Goal: Task Accomplishment & Management: Manage account settings

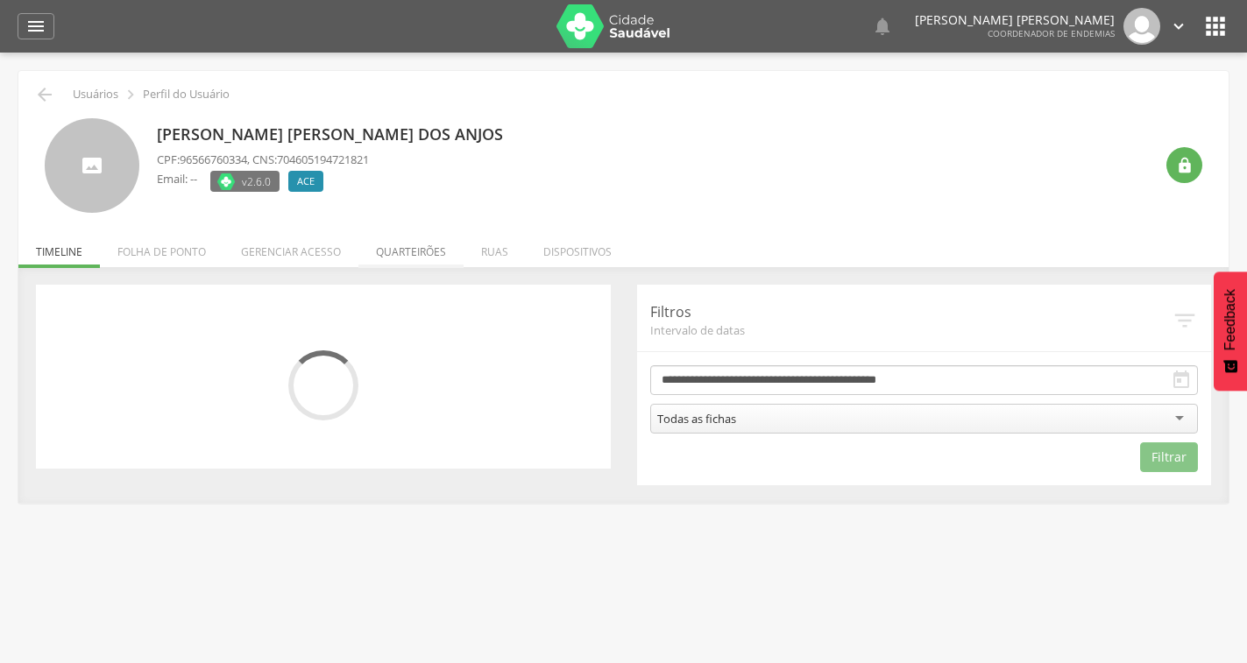
click at [402, 252] on li "Quarteirões" at bounding box center [410, 247] width 105 height 41
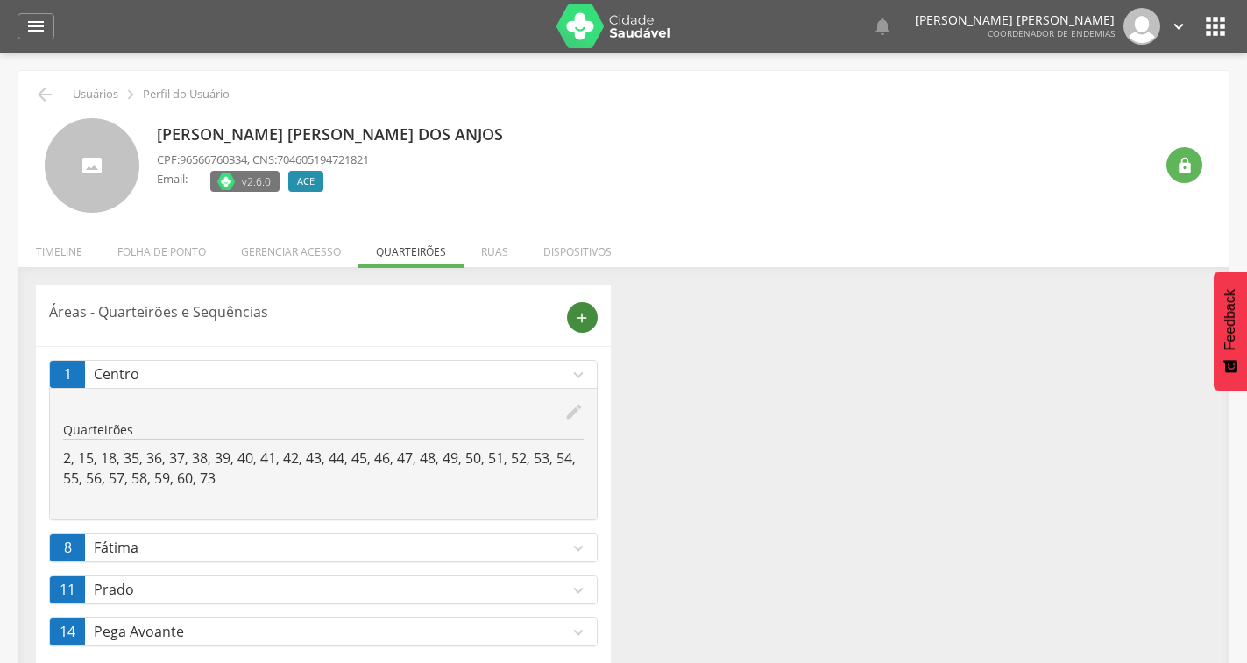
click at [585, 315] on icon "add" at bounding box center [582, 318] width 16 height 16
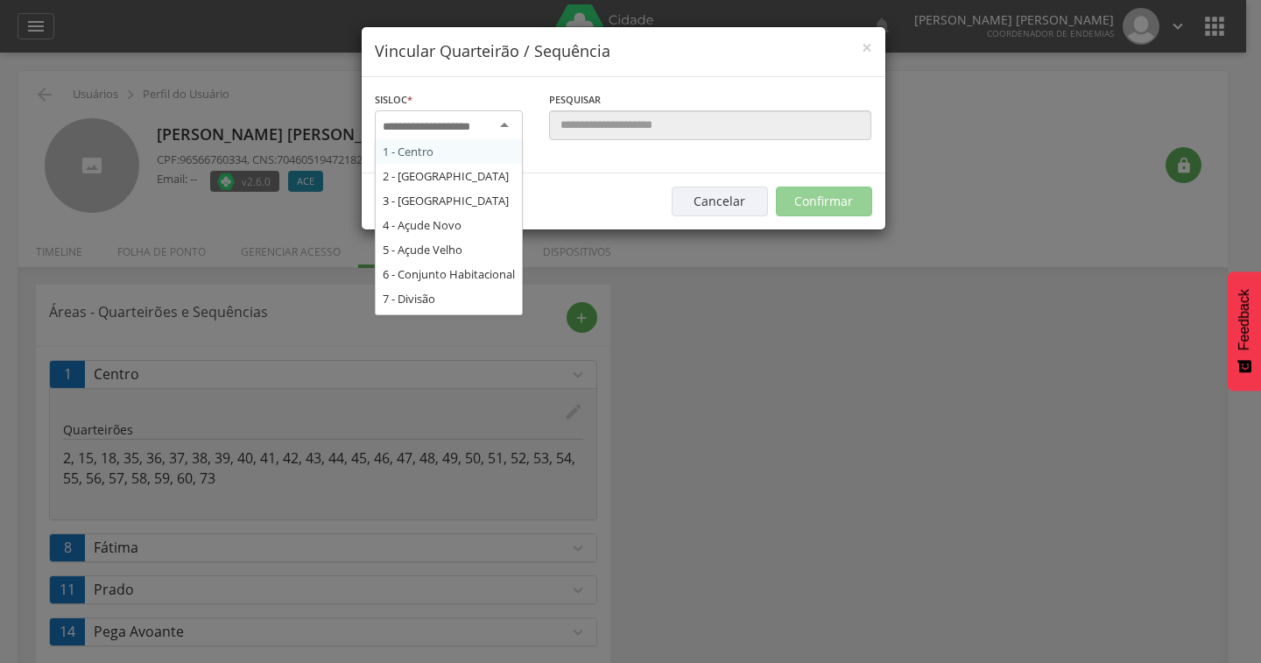
click at [499, 126] on div at bounding box center [449, 126] width 148 height 32
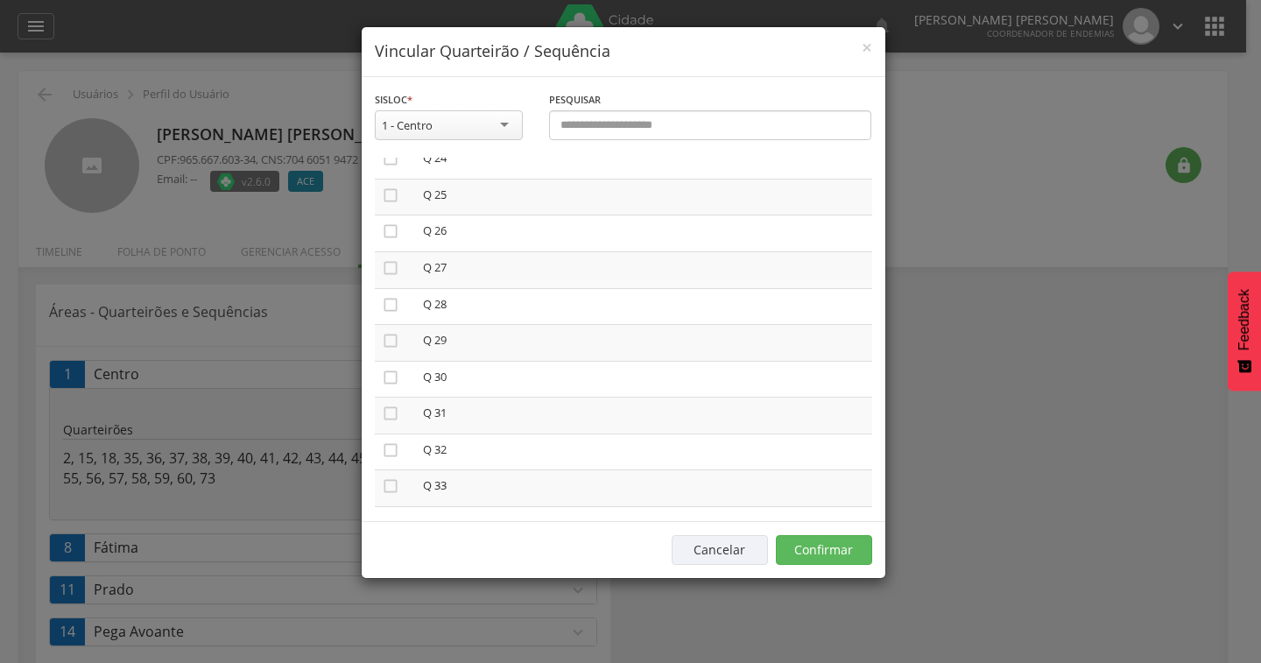
scroll to position [876, 0]
click at [389, 212] on icon "" at bounding box center [391, 205] width 18 height 18
click at [814, 560] on button "Confirmar" at bounding box center [824, 550] width 96 height 30
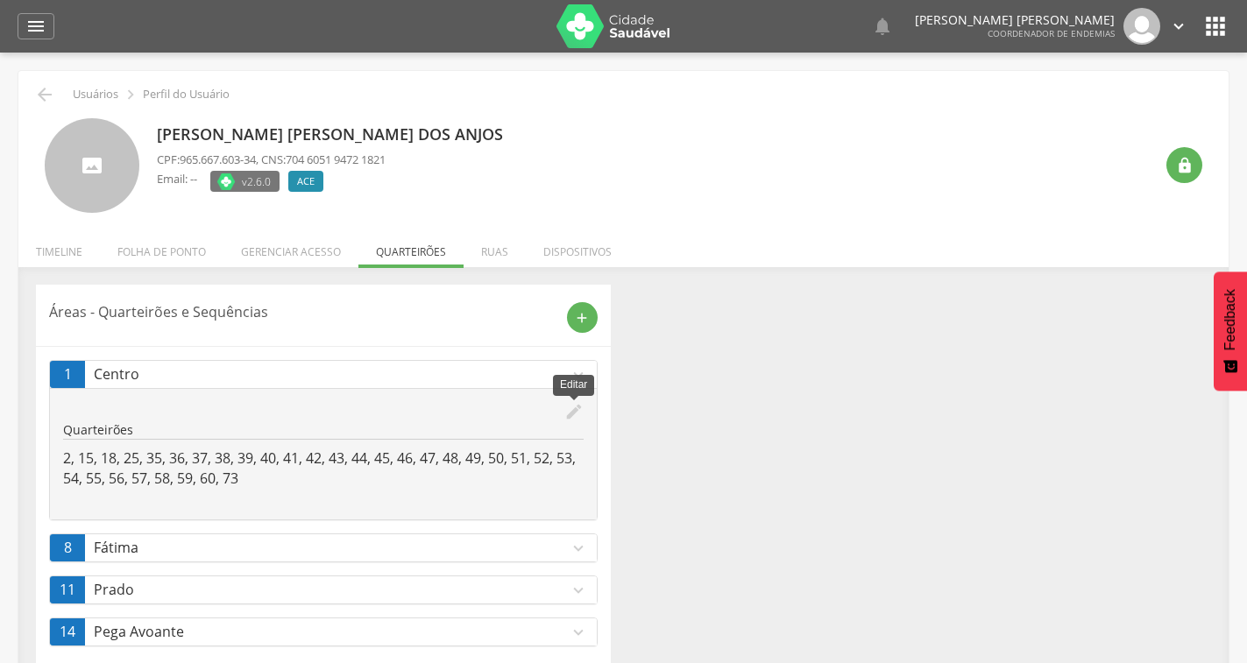
click at [569, 410] on icon "edit" at bounding box center [573, 411] width 19 height 19
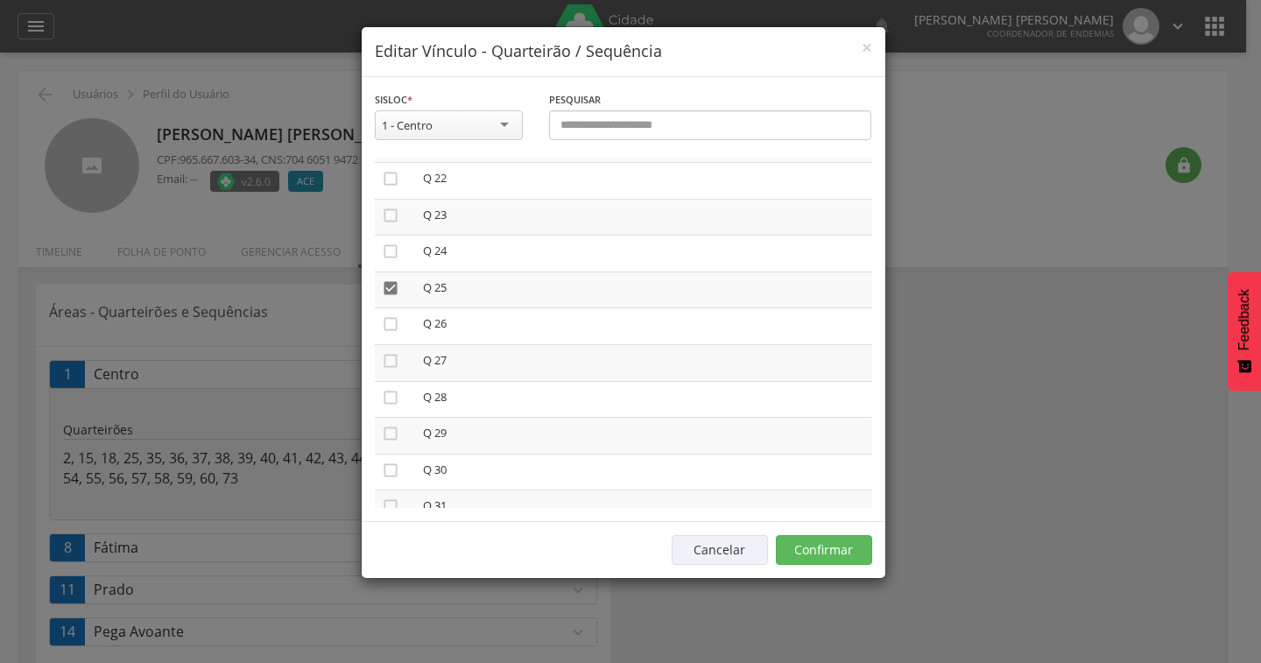
scroll to position [788, 0]
click at [392, 291] on icon "" at bounding box center [391, 293] width 18 height 18
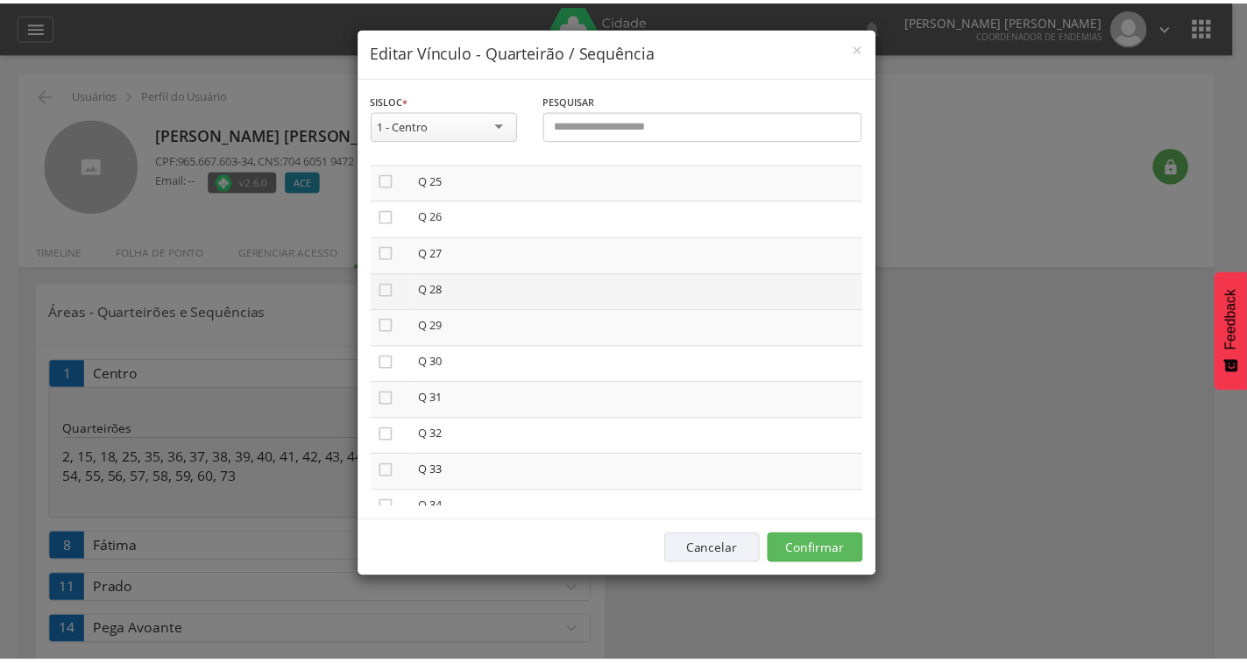
scroll to position [1051, 0]
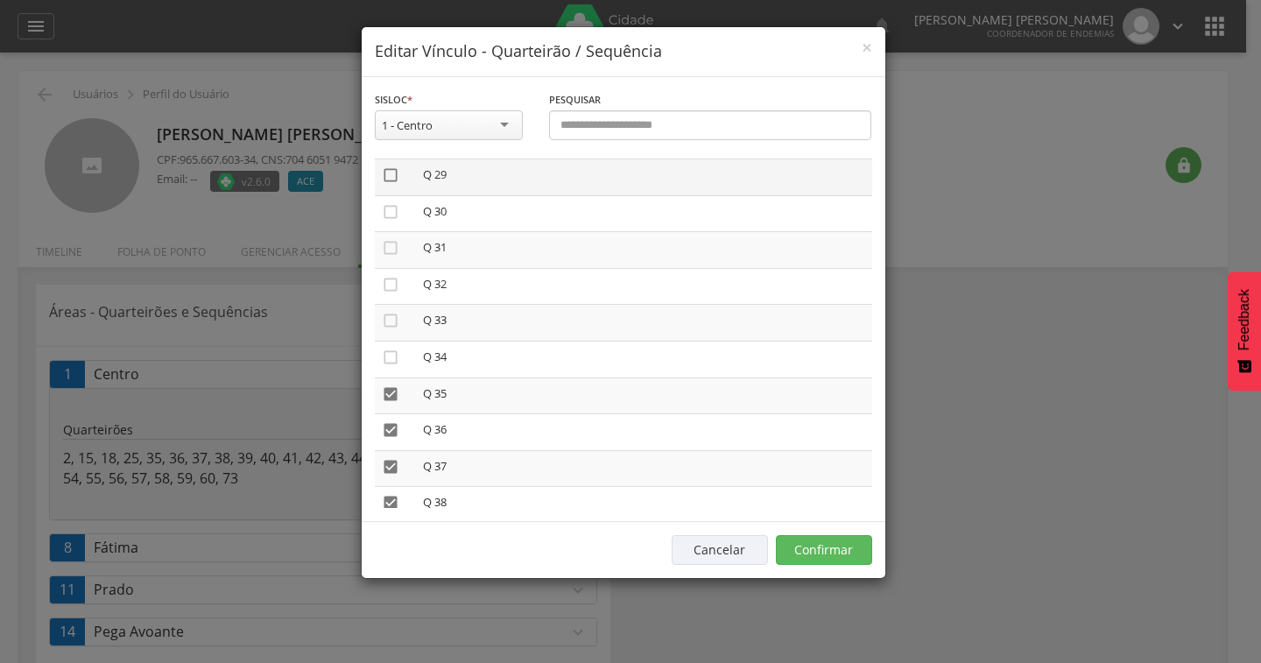
click at [390, 179] on icon "" at bounding box center [391, 175] width 18 height 18
click at [864, 547] on button "Confirmar" at bounding box center [824, 550] width 96 height 30
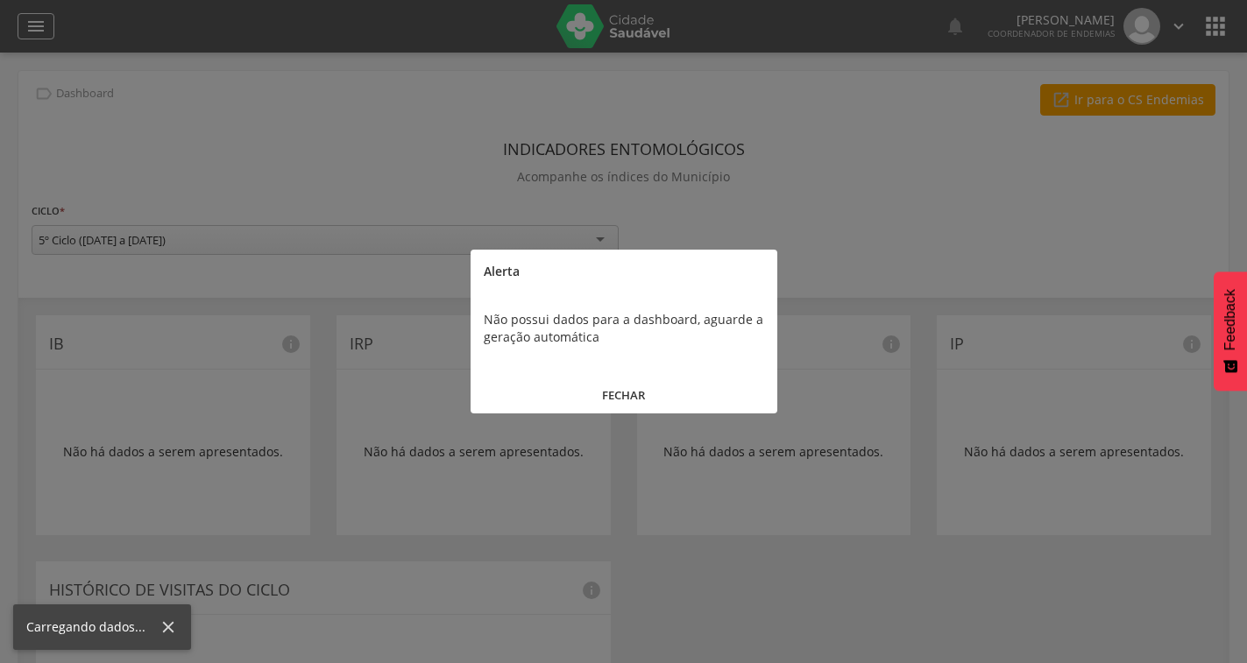
click at [28, 16] on div at bounding box center [623, 331] width 1247 height 663
click at [633, 392] on button "FECHAR" at bounding box center [623, 396] width 307 height 38
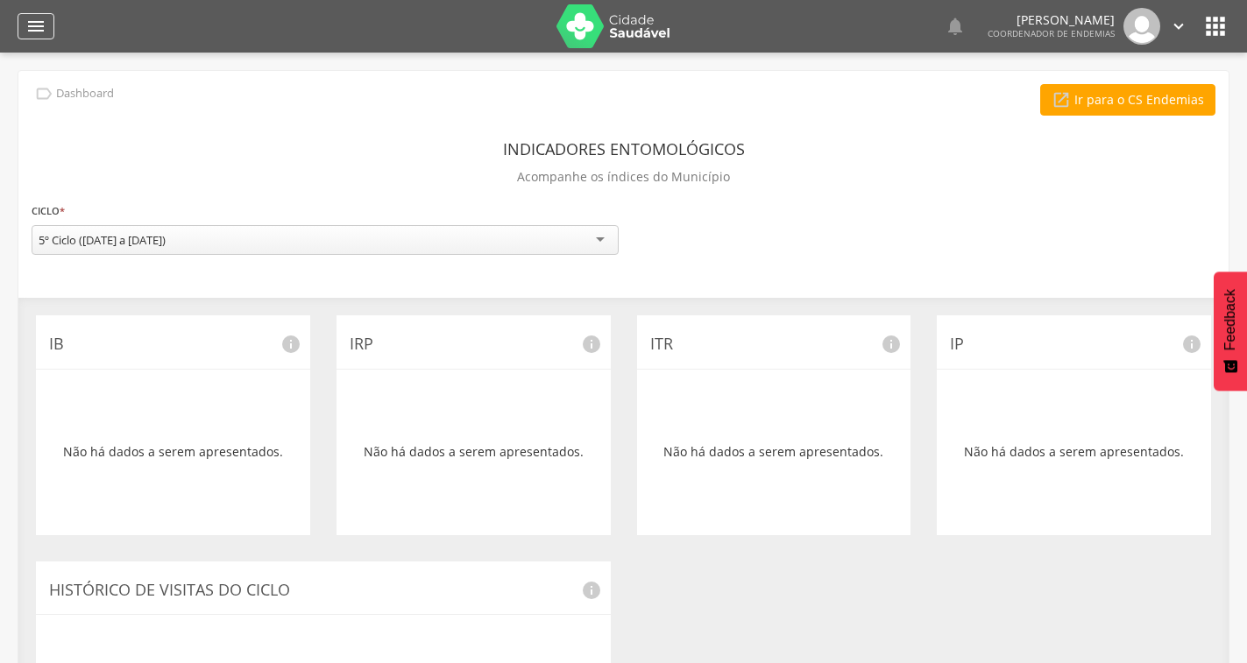
click at [34, 21] on icon "" at bounding box center [35, 26] width 21 height 21
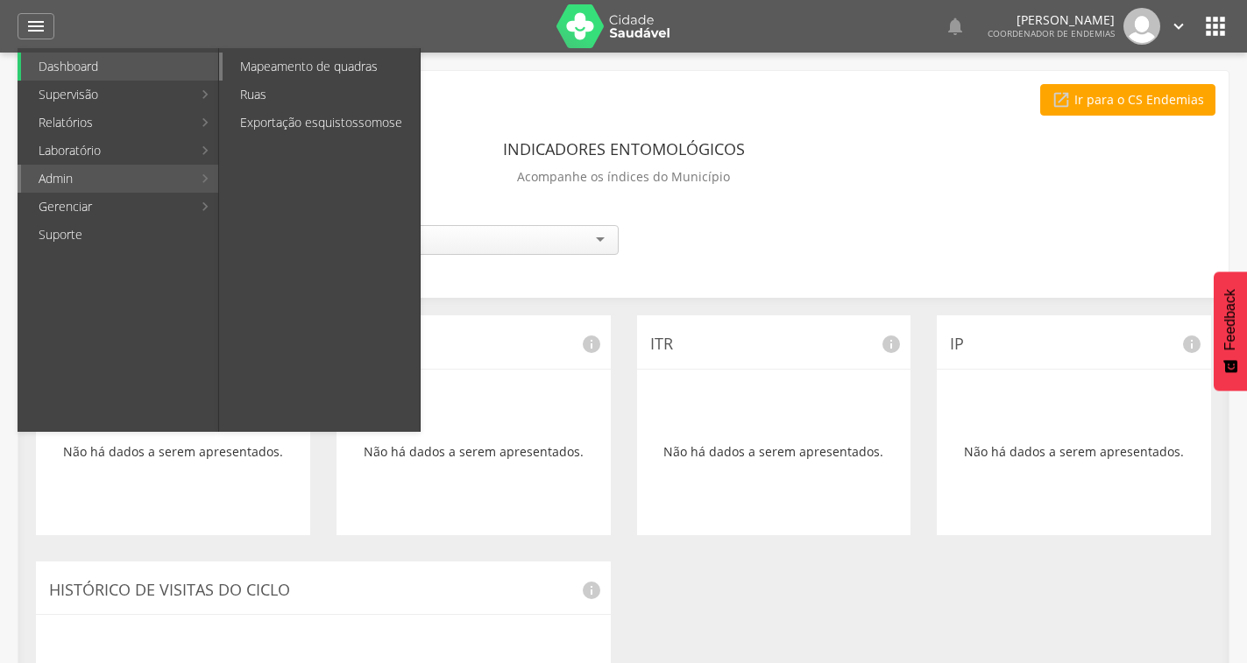
click at [297, 74] on link "Mapeamento de quadras" at bounding box center [321, 67] width 197 height 28
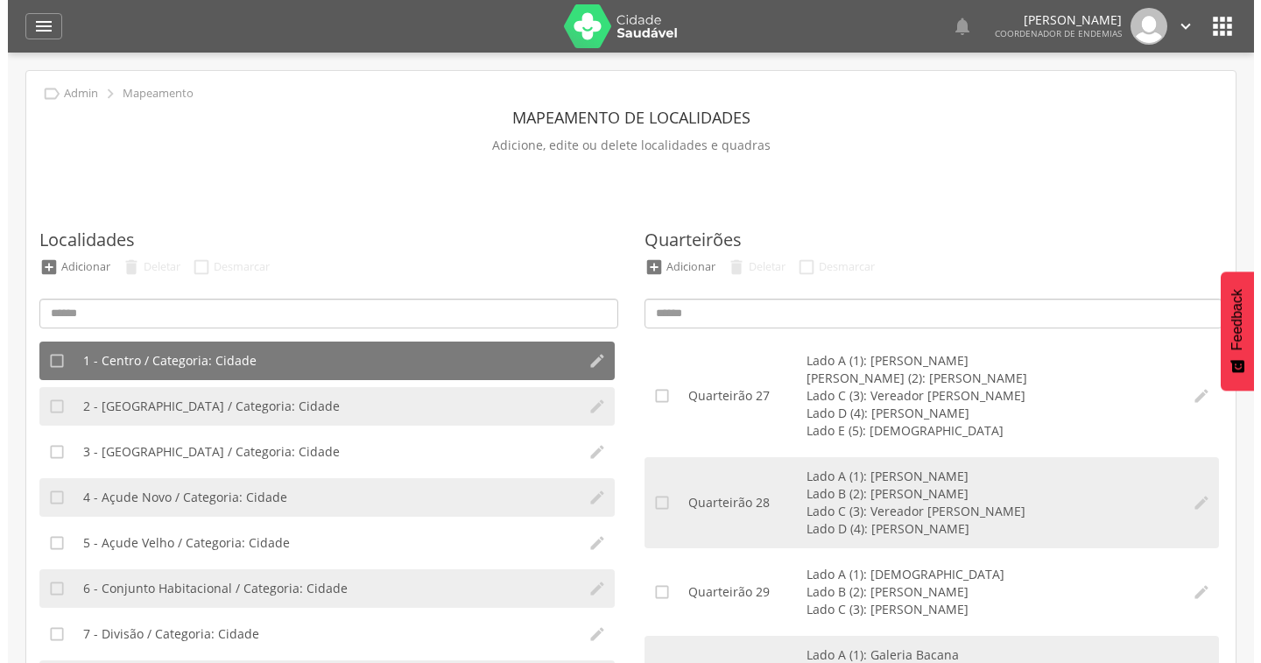
scroll to position [2278, 0]
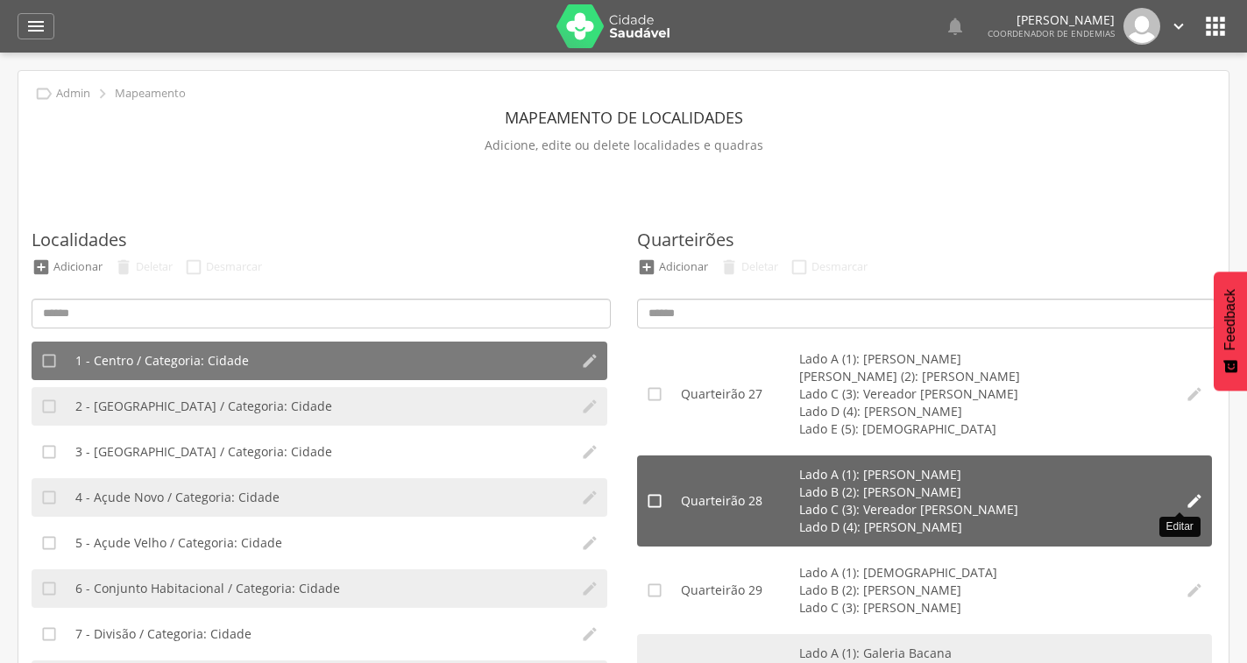
click at [1185, 504] on icon "" at bounding box center [1194, 501] width 18 height 18
type input "**"
type input "*"
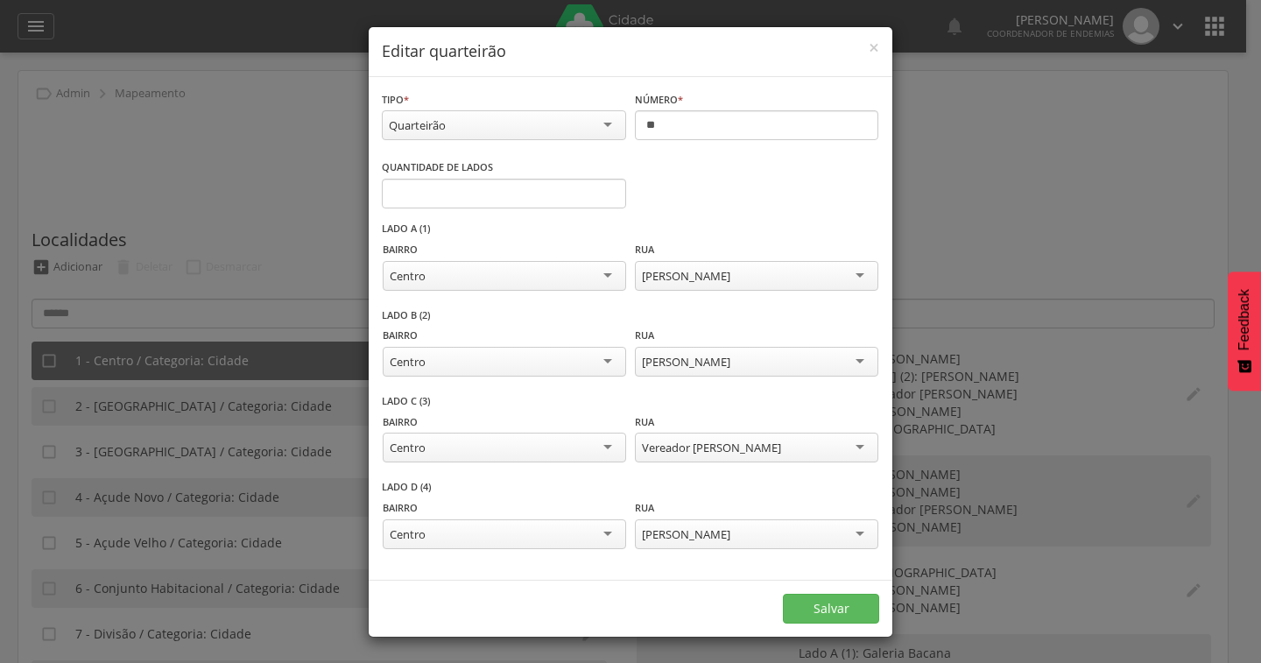
scroll to position [1, 0]
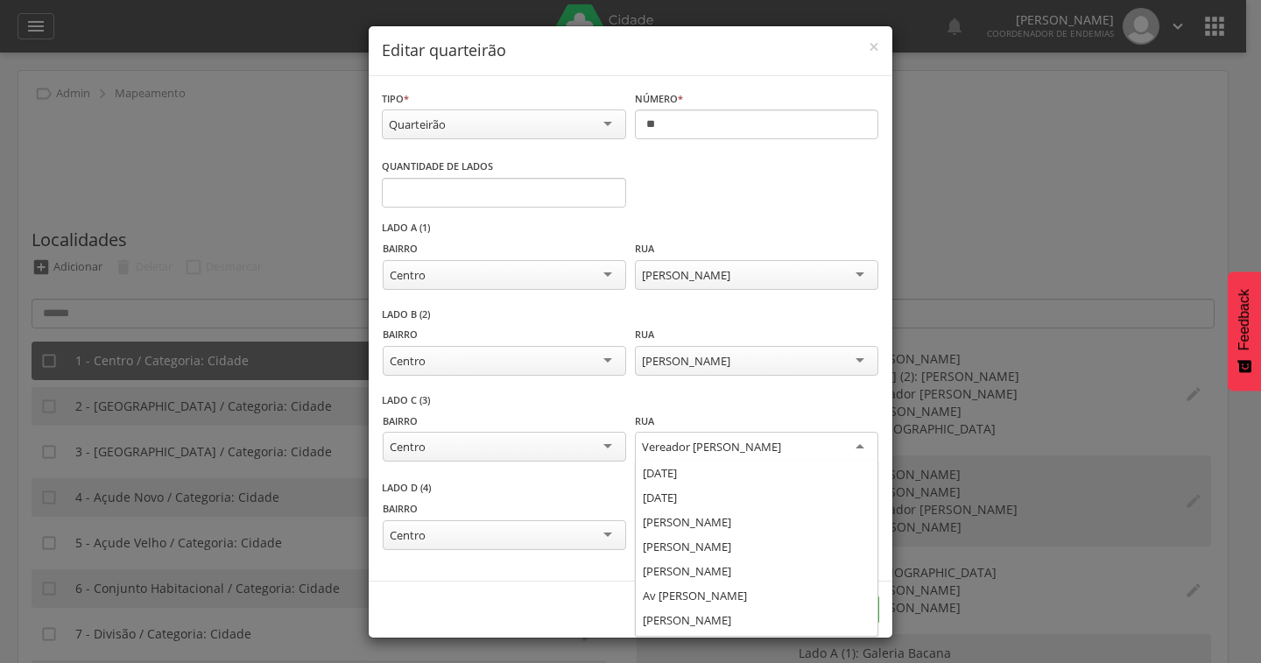
click at [797, 444] on div "Vereador [PERSON_NAME]" at bounding box center [757, 448] width 244 height 32
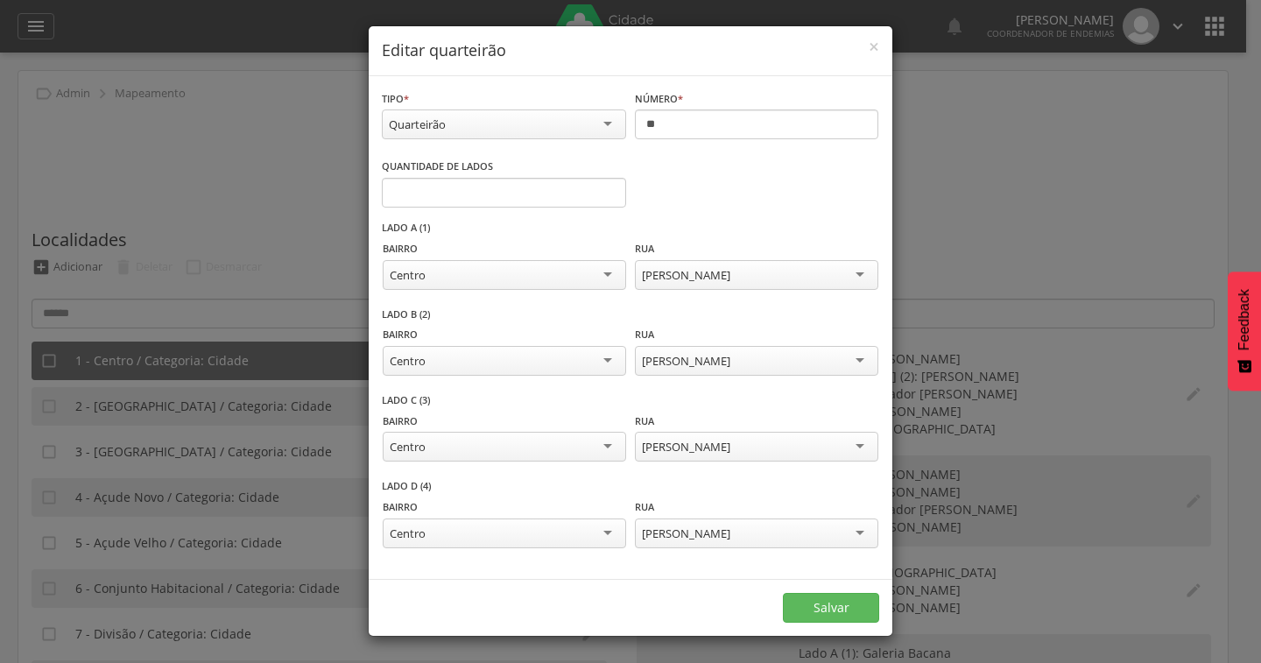
click at [794, 529] on div "[PERSON_NAME]" at bounding box center [757, 534] width 244 height 30
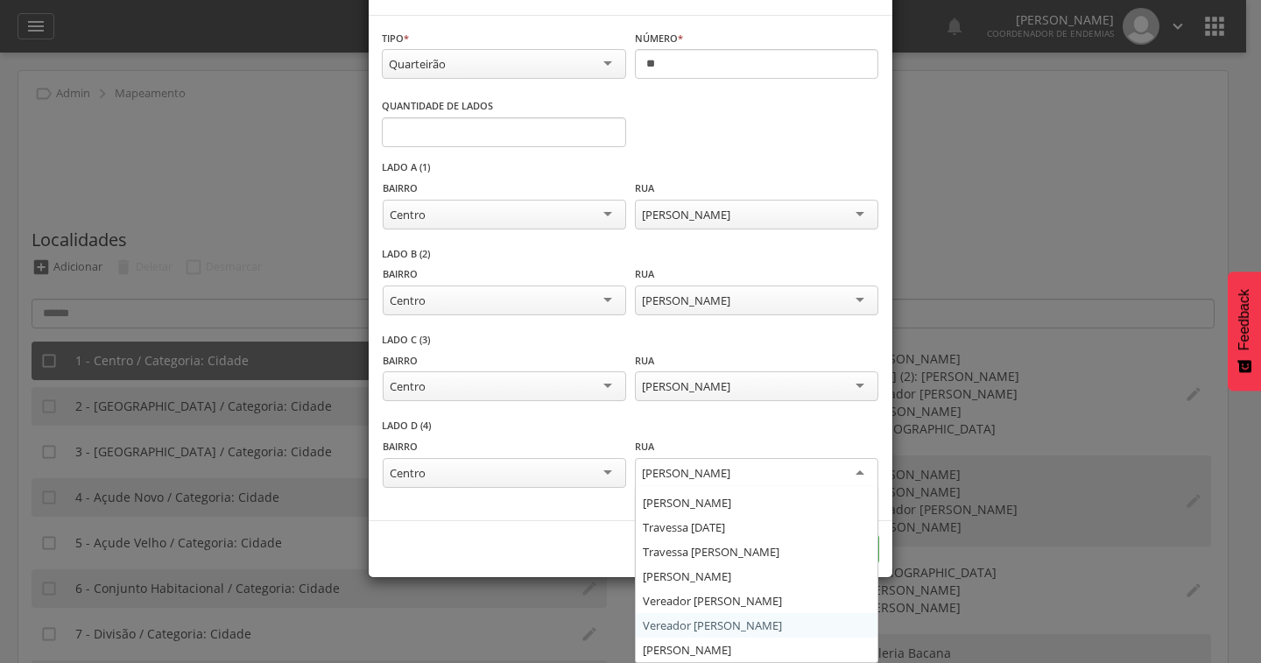
scroll to position [1, 0]
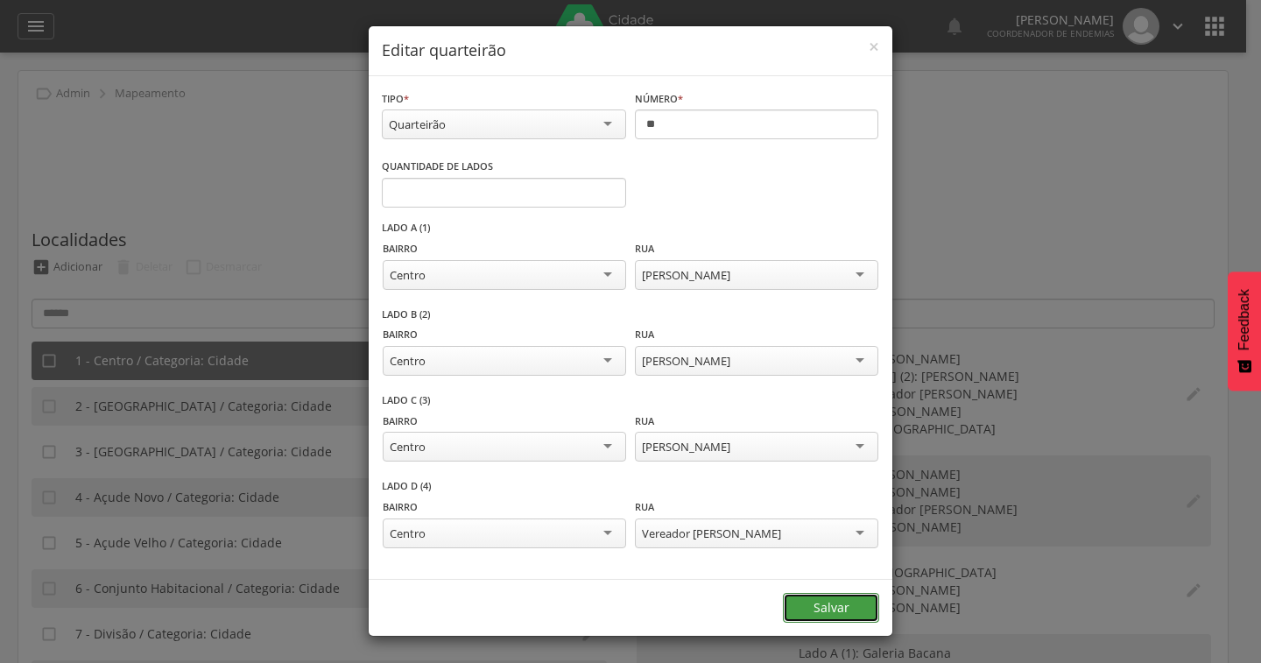
click at [823, 608] on button "Salvar" at bounding box center [831, 608] width 96 height 30
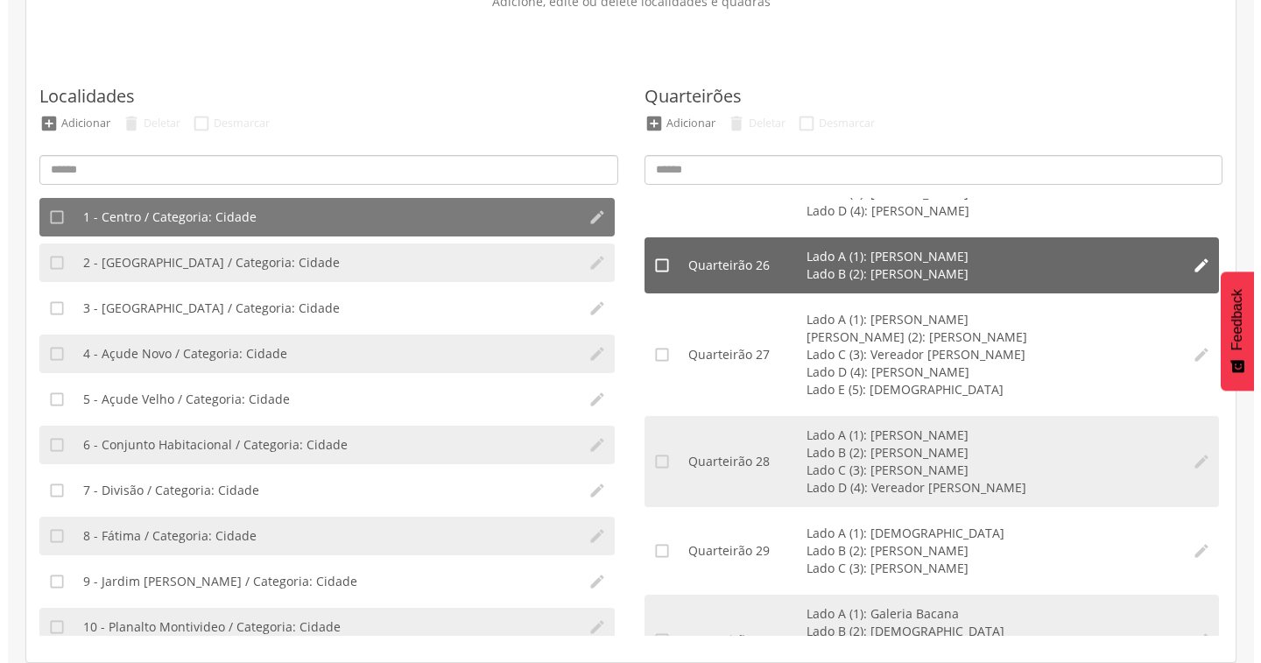
scroll to position [2190, 0]
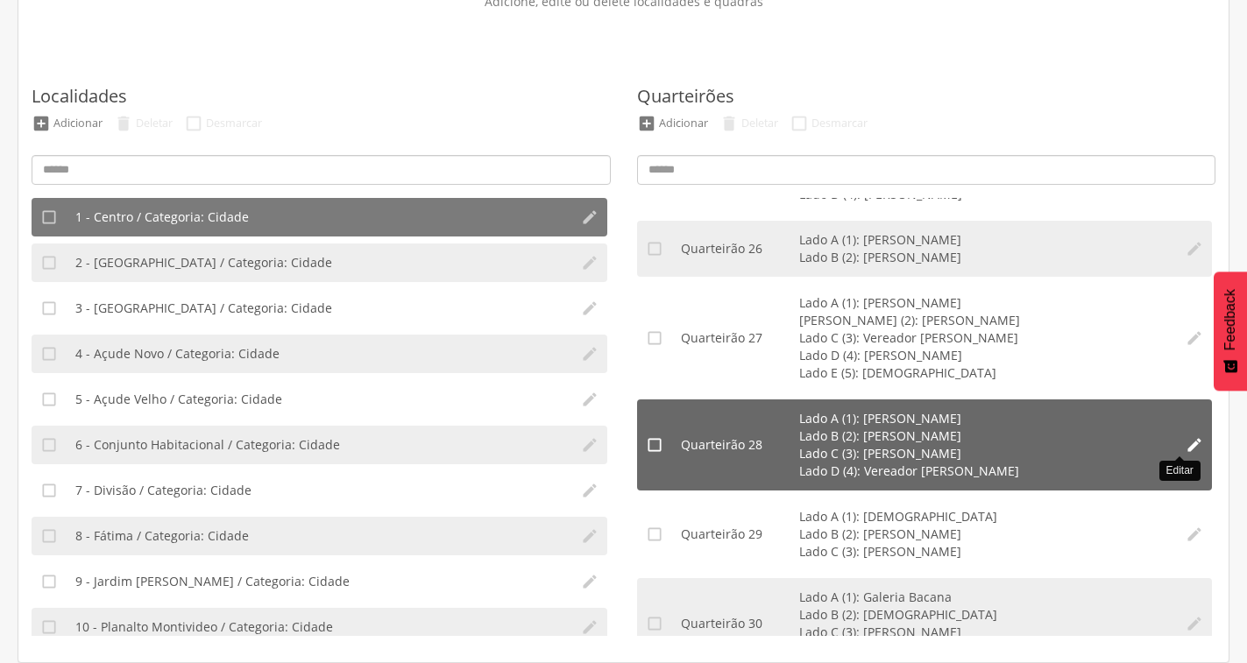
click at [1185, 444] on icon "" at bounding box center [1194, 445] width 18 height 18
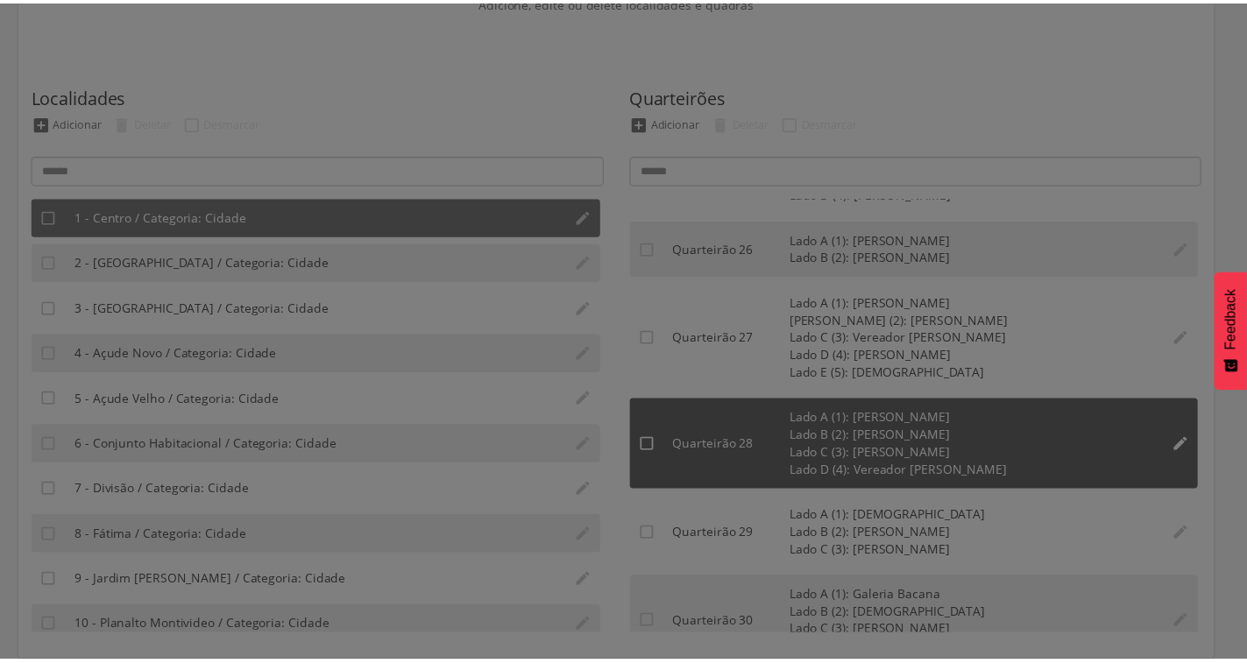
scroll to position [0, 0]
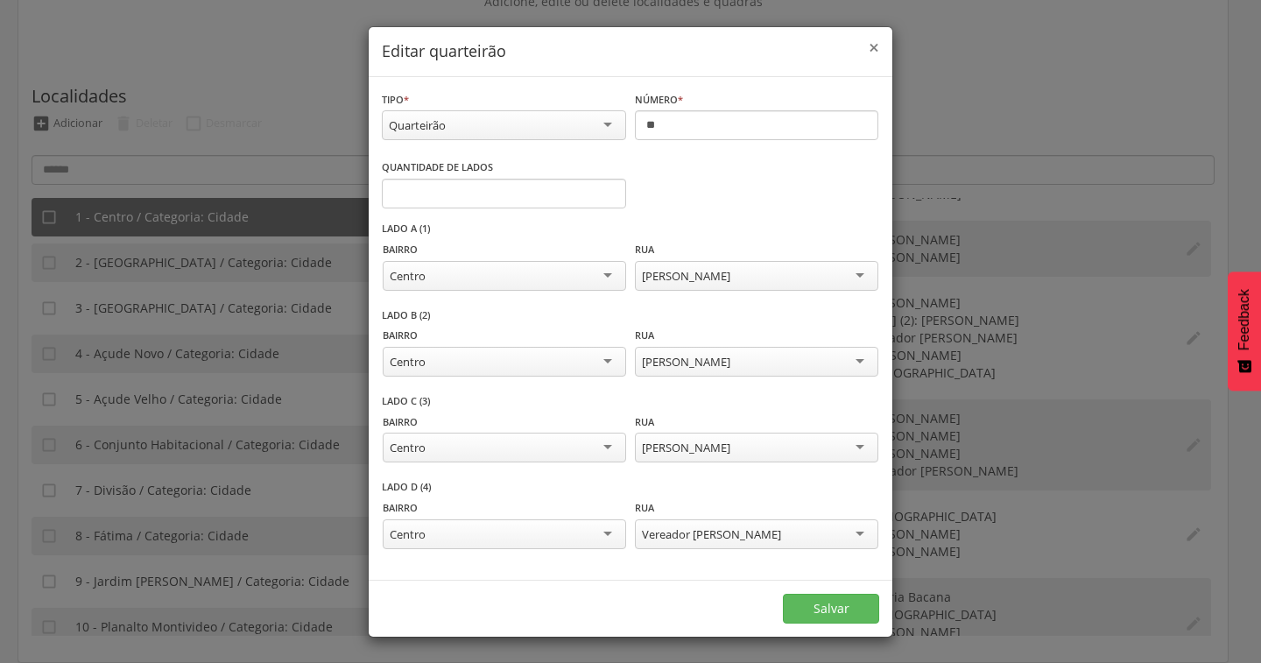
click at [869, 46] on span "×" at bounding box center [874, 47] width 11 height 25
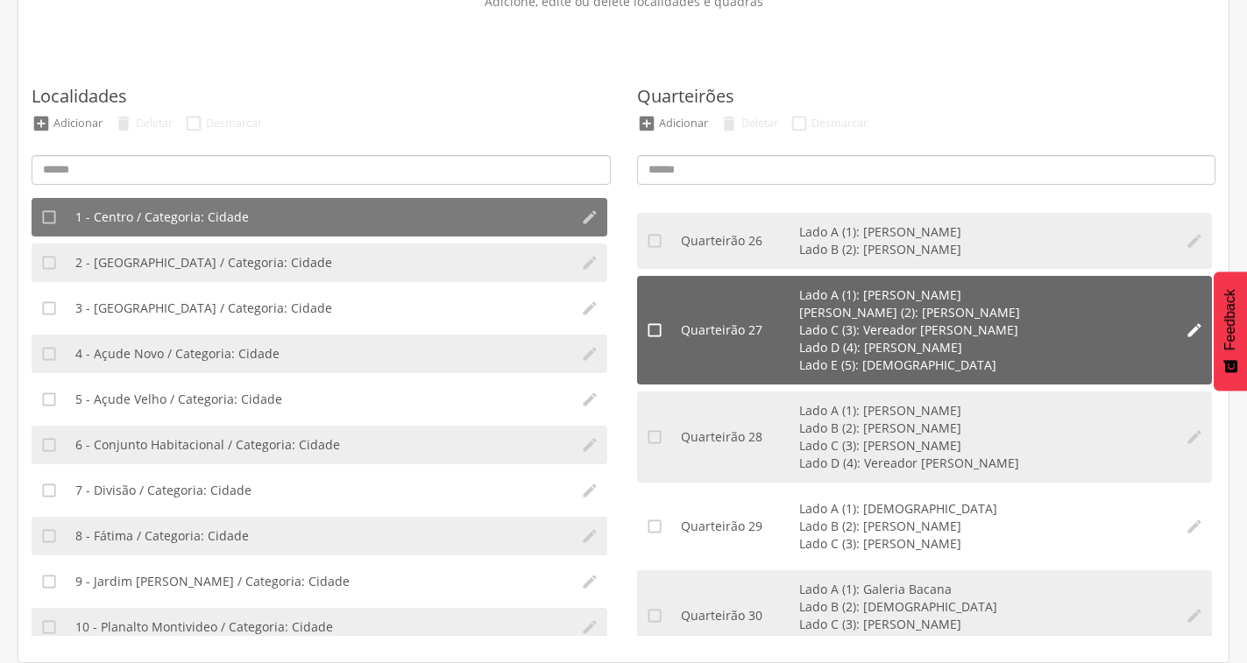
scroll to position [2190, 0]
